Goal: Transaction & Acquisition: Purchase product/service

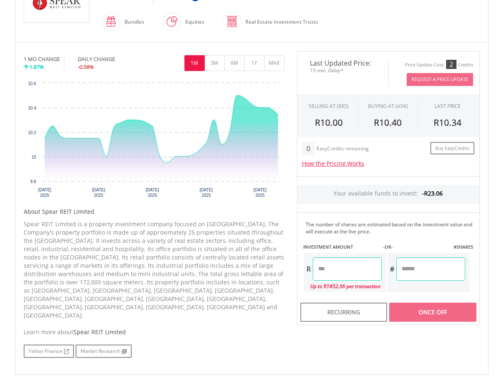
scroll to position [216, 0]
drag, startPoint x: 496, startPoint y: 106, endPoint x: 498, endPoint y: 74, distance: 32.5
click at [496, 96] on body "My Investments Invest Now New Listings Sell My Recurring Investments Pending Or…" at bounding box center [251, 155] width 503 height 743
click at [501, 61] on body "My Investments Invest Now New Listings Sell My Recurring Investments Pending Or…" at bounding box center [251, 155] width 503 height 743
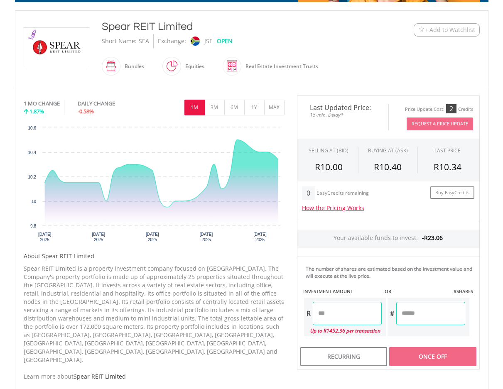
scroll to position [162, 0]
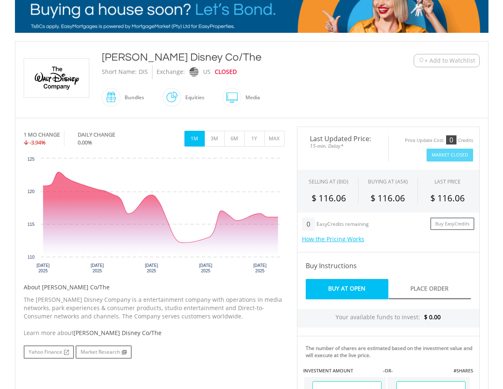
scroll to position [450, 0]
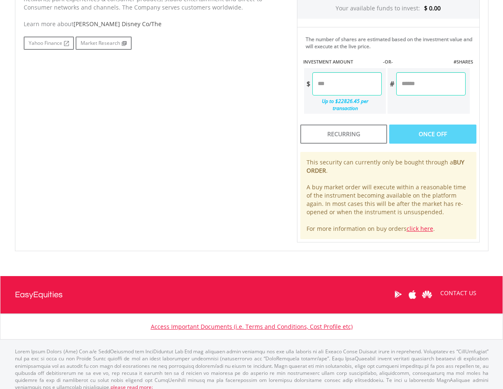
click at [345, 81] on input "number" at bounding box center [346, 83] width 69 height 23
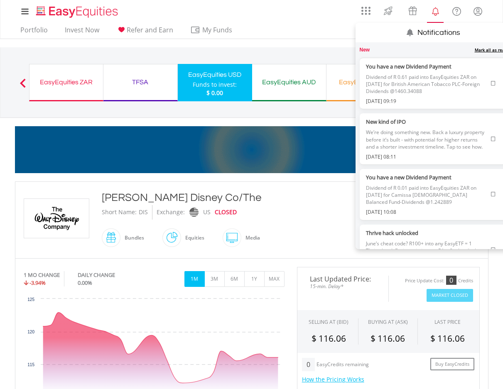
scroll to position [914, 0]
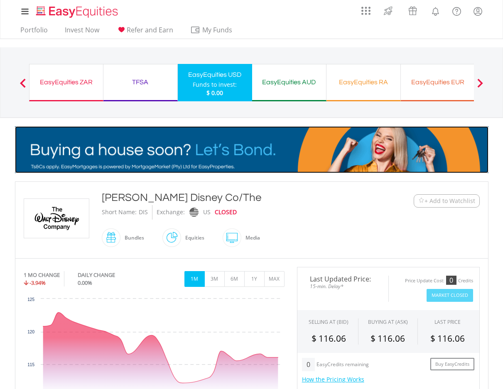
click at [234, 145] on img at bounding box center [252, 149] width 474 height 47
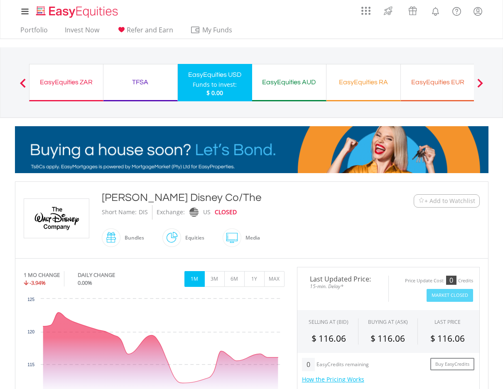
click at [138, 22] on div "My Investments Invest Now New Listings Sell My Recurring Investments Pending Or…" at bounding box center [252, 11] width 474 height 23
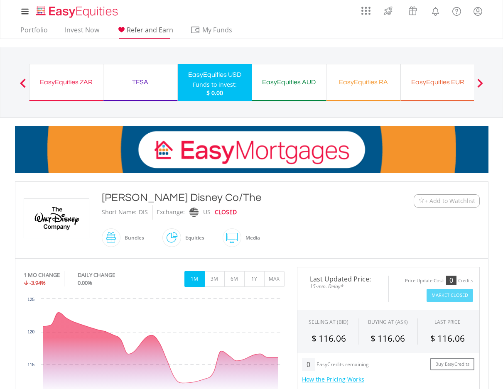
click at [137, 38] on li "Refer and Earn" at bounding box center [145, 32] width 64 height 13
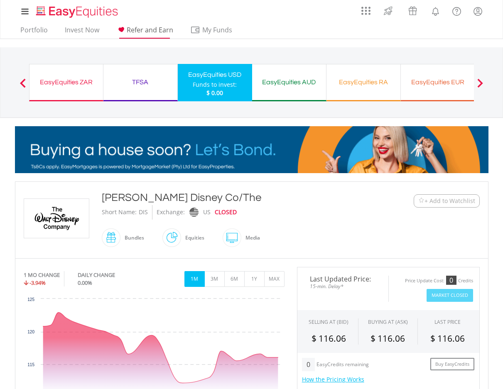
click at [148, 30] on span "Refer and Earn" at bounding box center [150, 29] width 47 height 9
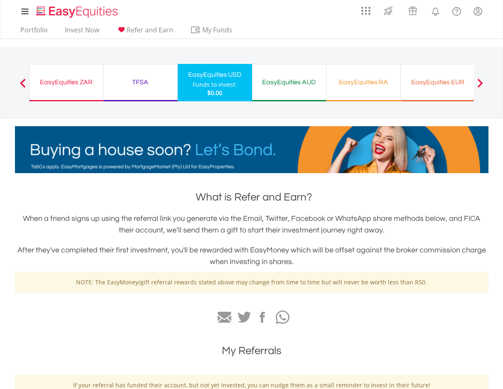
click at [307, 22] on div "My Investments Invest Now New Listings Sell My Recurring Investments Pending Or…" at bounding box center [252, 11] width 474 height 23
click at [79, 76] on div "EasyEquities ZAR Funds to invest: $0.00" at bounding box center [66, 82] width 74 height 37
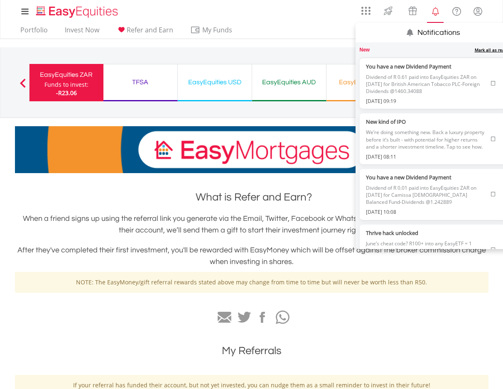
scroll to position [914, 0]
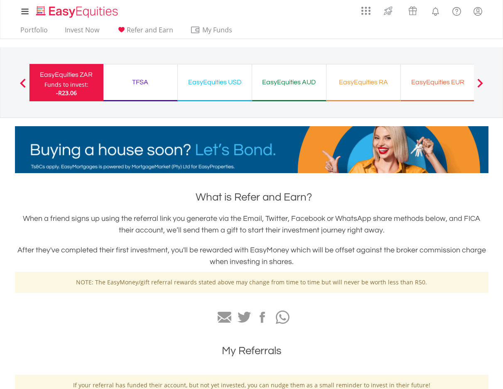
click at [288, 174] on body "My Investments Invest Now New Listings Sell My Recurring Investments Pending Or…" at bounding box center [251, 292] width 503 height 585
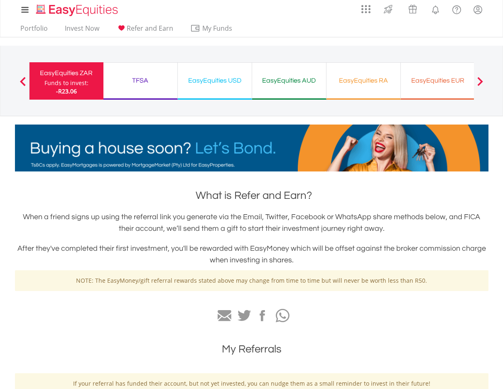
scroll to position [0, 0]
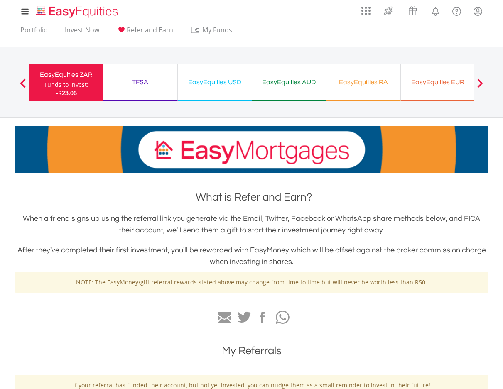
click at [131, 80] on div "TFSA" at bounding box center [140, 82] width 64 height 12
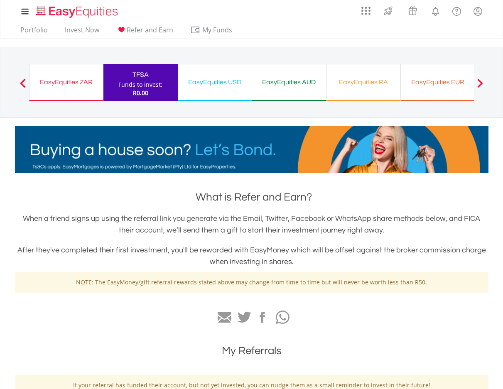
click at [235, 88] on div "EasyEquities USD" at bounding box center [215, 82] width 64 height 12
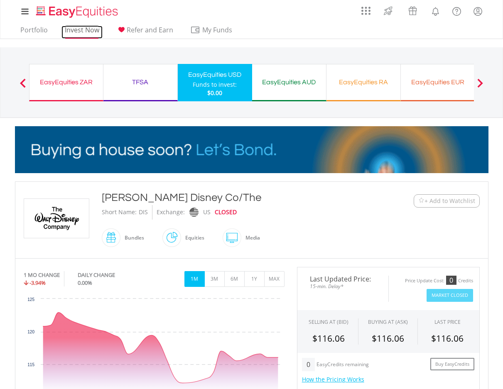
click at [80, 27] on link "Invest Now" at bounding box center [81, 32] width 41 height 13
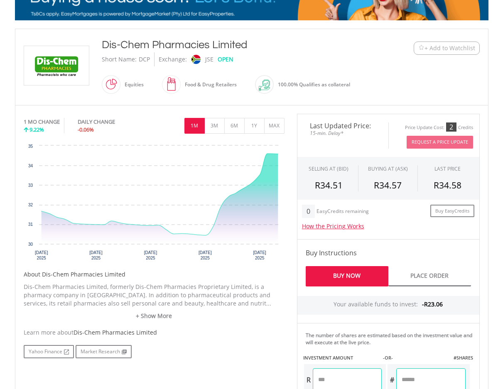
scroll to position [154, 0]
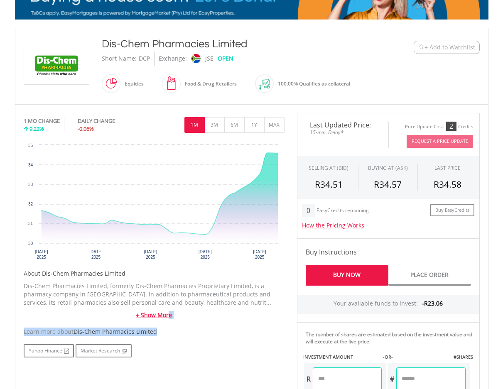
click at [168, 320] on div "No chart available. 1 MO CHANGE 9.22% DAILY CHANGE -0.06% 1M 3M 6M 1Y MAX Chart…" at bounding box center [153, 235] width 273 height 245
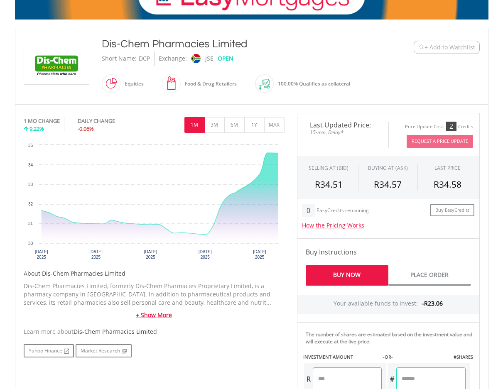
click at [147, 314] on link "+ Show More" at bounding box center [154, 315] width 261 height 8
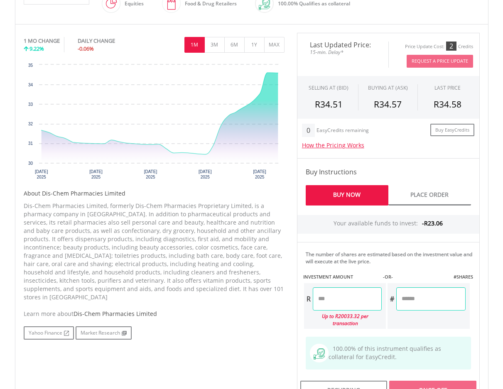
scroll to position [237, 0]
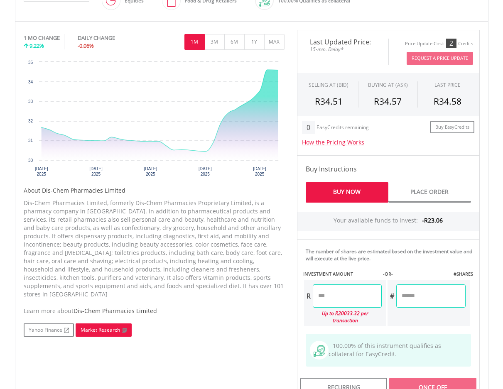
click at [101, 324] on link "Market Research" at bounding box center [104, 330] width 56 height 13
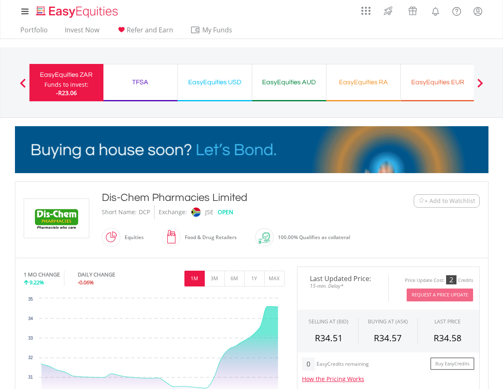
click at [454, 102] on div "EasyEquities EUR Funds to invest: -R23.06" at bounding box center [438, 87] width 74 height 46
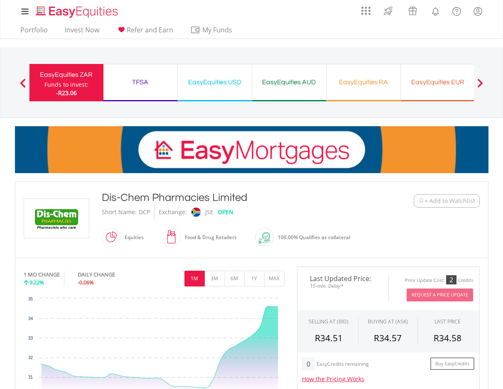
click at [262, 90] on div "EasyEquities AUD Funds to invest: -R23.06" at bounding box center [289, 82] width 74 height 37
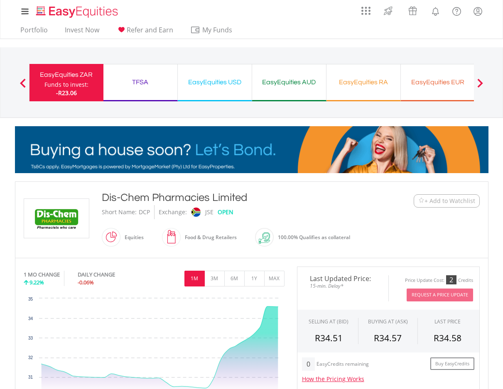
click at [280, 90] on div "EasyEquities AUD Funds to invest: -R23.06" at bounding box center [289, 82] width 74 height 37
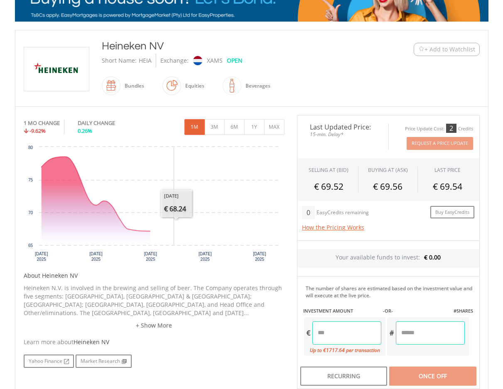
scroll to position [152, 0]
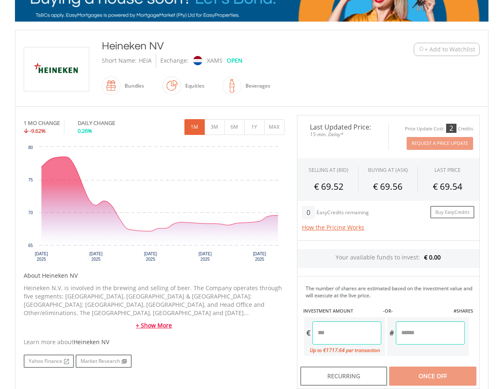
click at [157, 322] on link "+ Show More" at bounding box center [154, 326] width 261 height 8
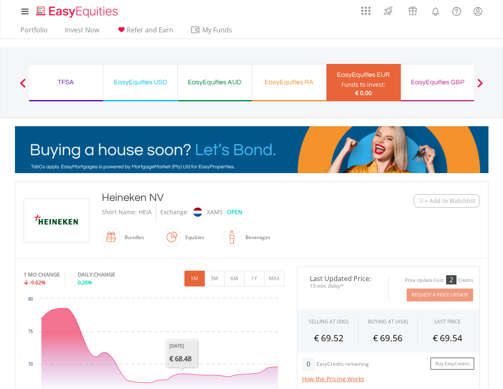
scroll to position [338, 0]
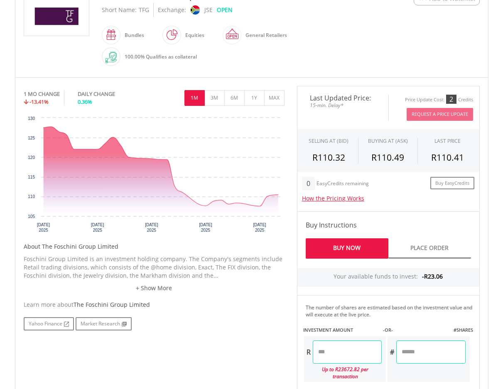
scroll to position [206, 0]
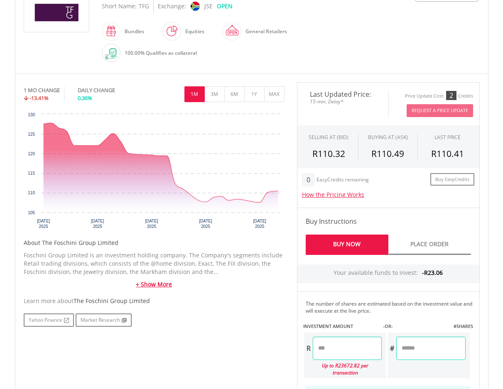
click at [163, 283] on link "+ Show More" at bounding box center [154, 284] width 261 height 8
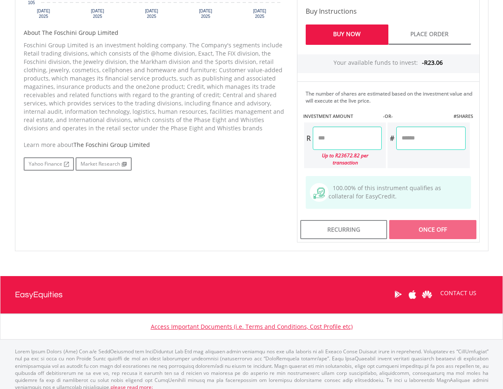
scroll to position [0, 0]
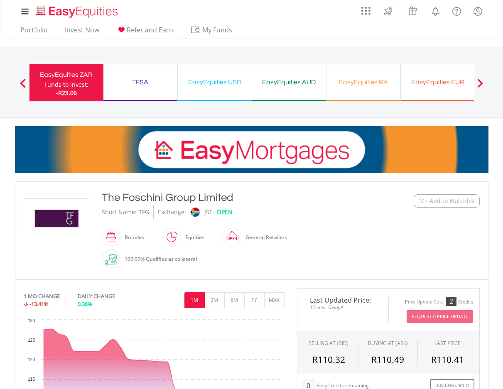
click at [241, 238] on span at bounding box center [241, 237] width 0 height 19
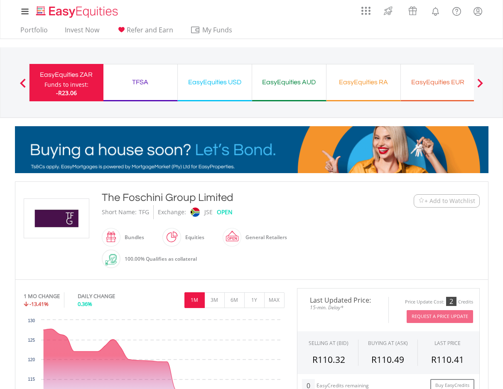
click at [181, 237] on span at bounding box center [181, 237] width 0 height 19
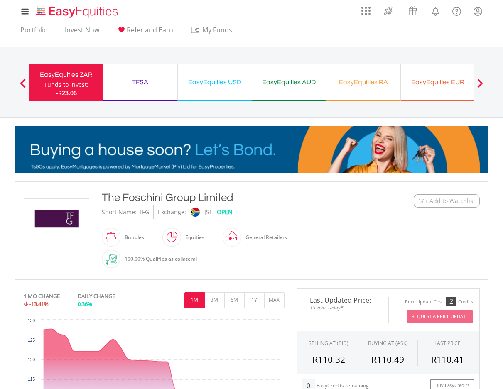
click at [120, 241] on span at bounding box center [120, 237] width 0 height 19
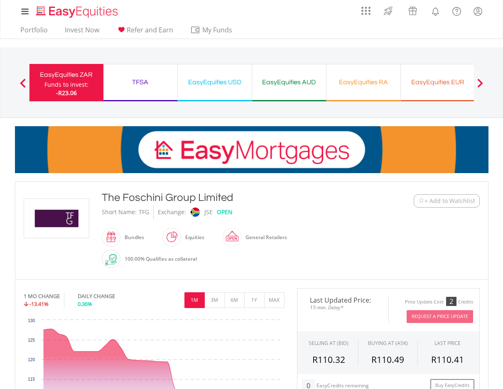
click at [120, 251] on div at bounding box center [111, 259] width 19 height 19
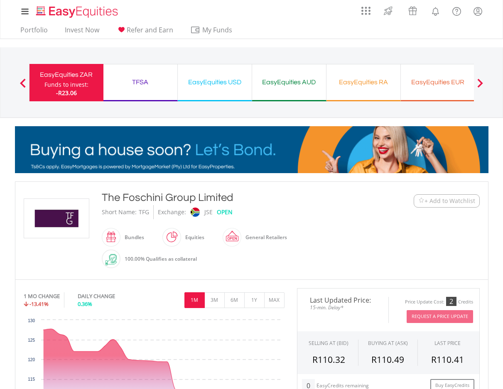
click at [109, 261] on img at bounding box center [111, 259] width 11 height 11
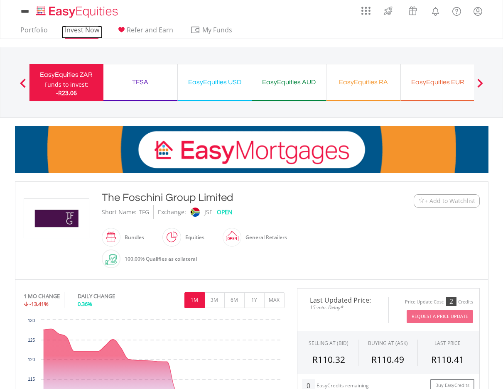
click at [74, 28] on link "Invest Now" at bounding box center [81, 32] width 41 height 13
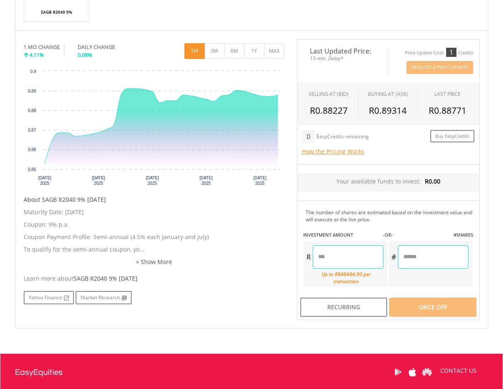
scroll to position [215, 0]
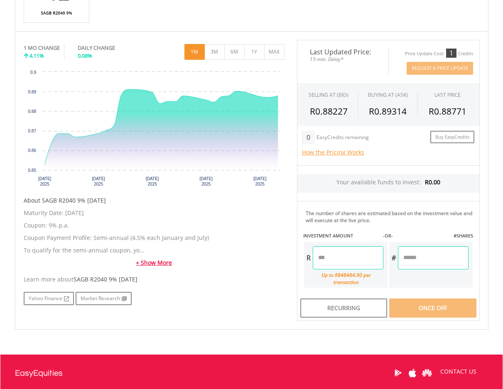
click at [155, 264] on link "+ Show More" at bounding box center [154, 263] width 261 height 8
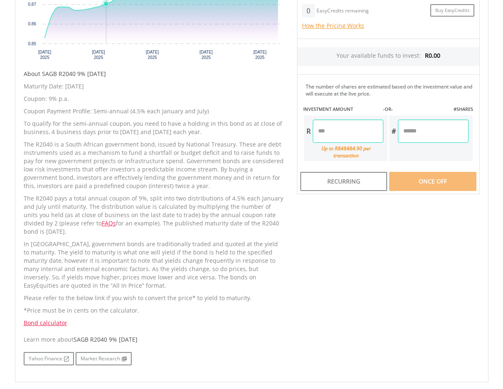
scroll to position [0, 0]
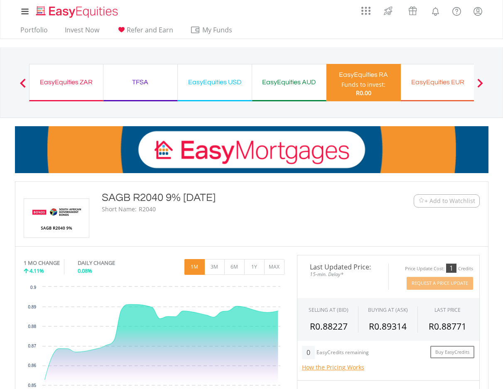
click at [498, 28] on nav "My Investments Invest Now New Listings Sell My Recurring Investments Pending Or…" at bounding box center [251, 19] width 503 height 39
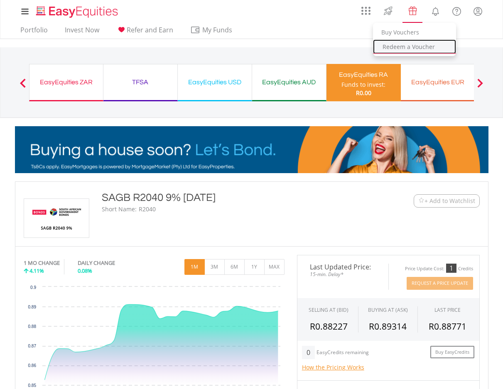
click at [409, 46] on link "Redeem a Voucher" at bounding box center [414, 46] width 83 height 15
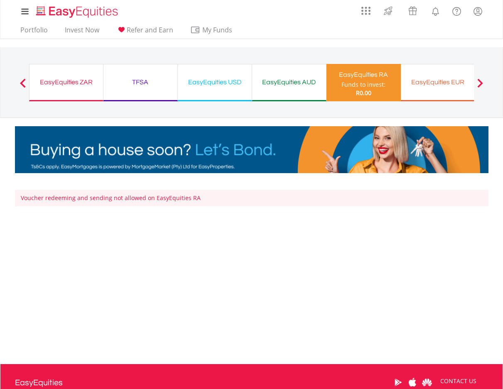
click at [371, 73] on div "EasyEquities RA" at bounding box center [364, 75] width 64 height 12
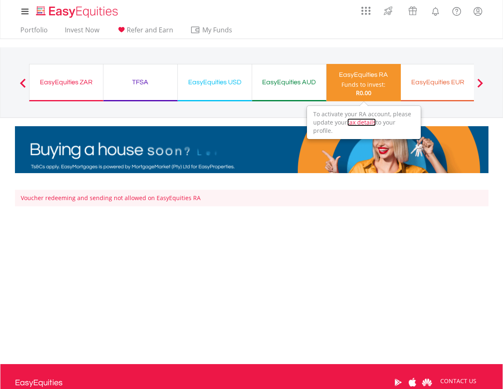
click at [367, 123] on link "tax details" at bounding box center [361, 122] width 29 height 8
